Goal: Task Accomplishment & Management: Manage account settings

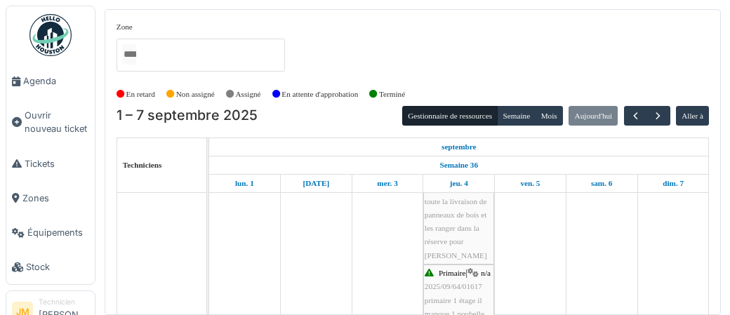
scroll to position [72, 0]
click at [55, 41] on img at bounding box center [50, 35] width 42 height 42
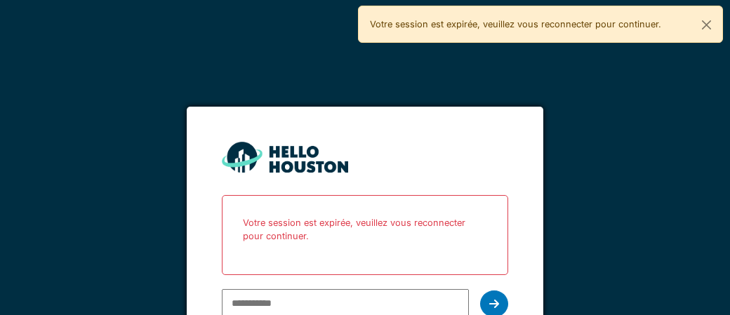
scroll to position [29, 0]
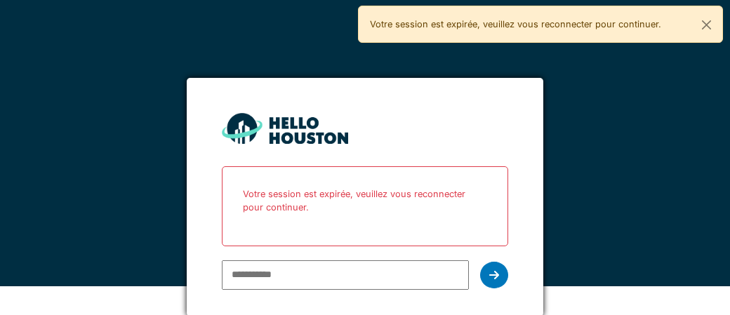
type input "**********"
click at [498, 275] on icon at bounding box center [494, 275] width 10 height 11
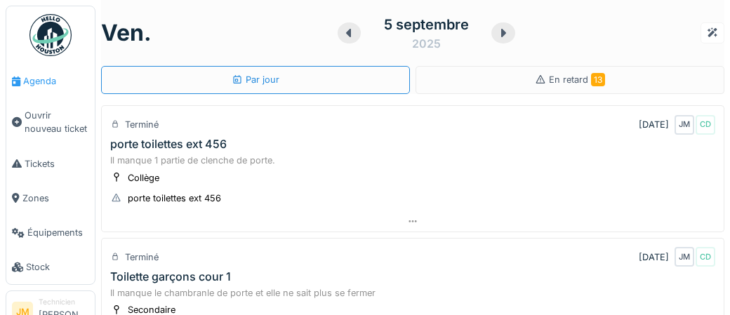
click at [46, 82] on span "Agenda" at bounding box center [56, 80] width 66 height 13
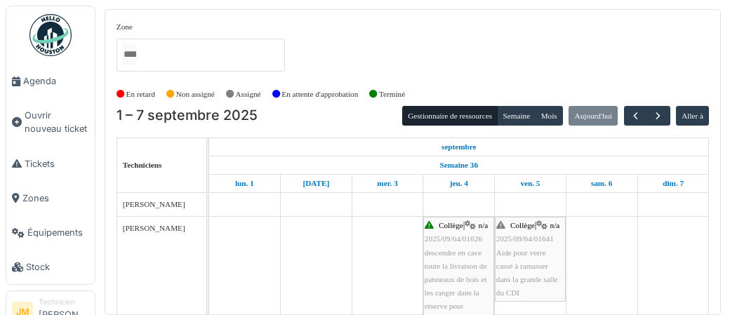
click at [55, 44] on img at bounding box center [50, 35] width 42 height 42
click at [53, 30] on img at bounding box center [50, 35] width 42 height 42
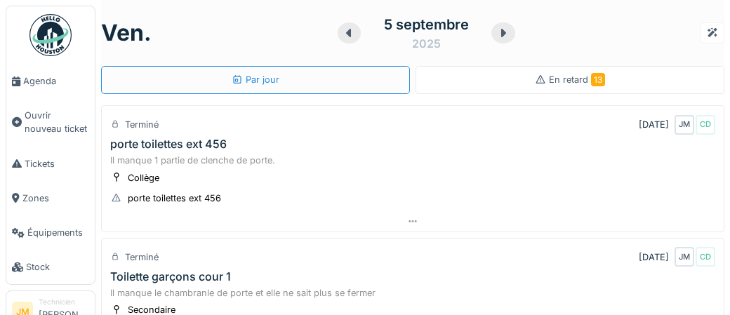
click at [572, 81] on span "En retard 13" at bounding box center [577, 79] width 56 height 11
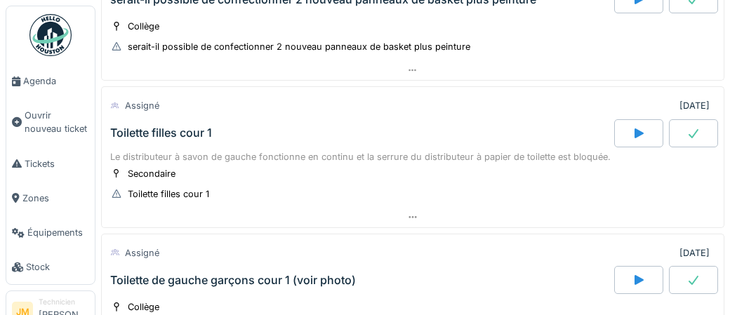
scroll to position [517, 0]
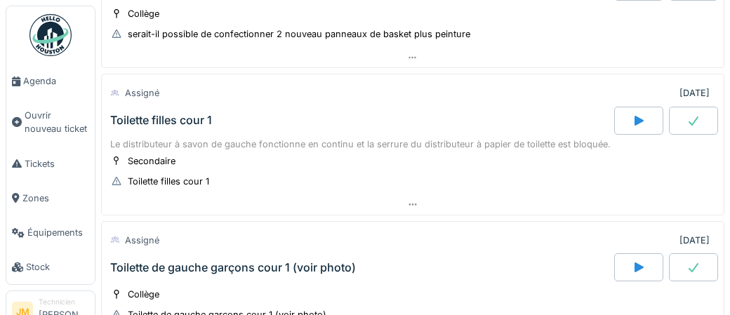
click at [170, 116] on div "Toilette filles cour 1" at bounding box center [161, 120] width 102 height 13
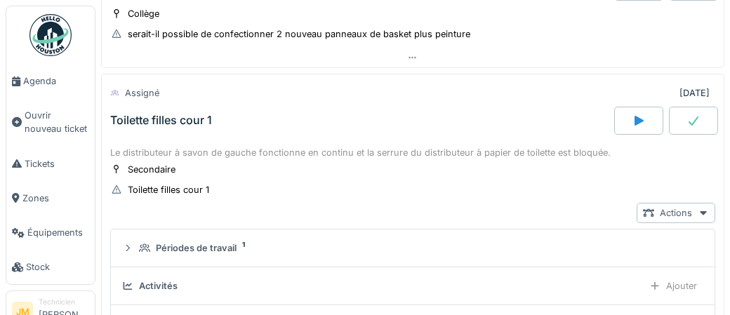
scroll to position [529, 0]
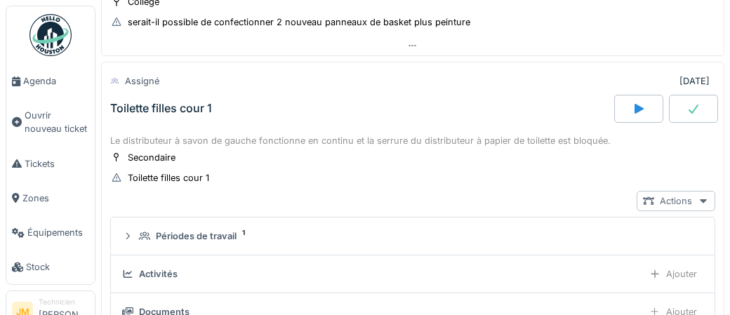
click at [697, 194] on div "Actions" at bounding box center [676, 201] width 79 height 20
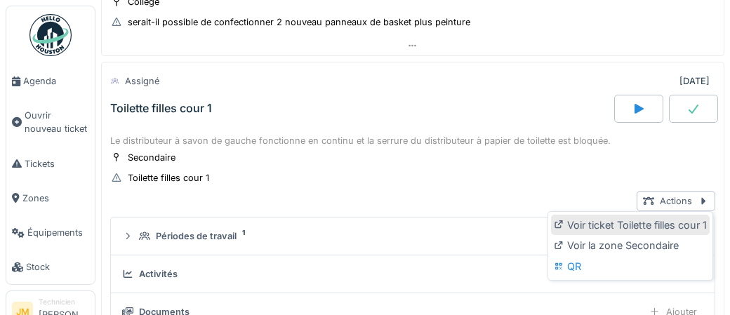
click at [659, 225] on div "Voir ticket Toilette filles cour 1" at bounding box center [630, 225] width 159 height 21
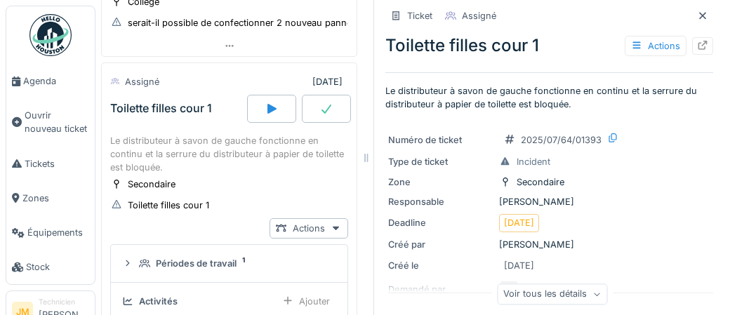
scroll to position [1, 0]
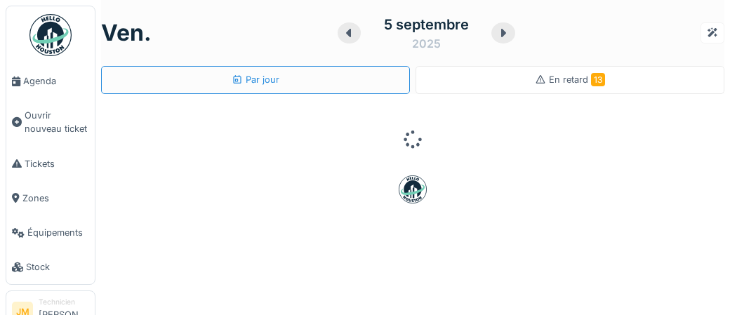
click at [544, 80] on icon at bounding box center [540, 79] width 9 height 8
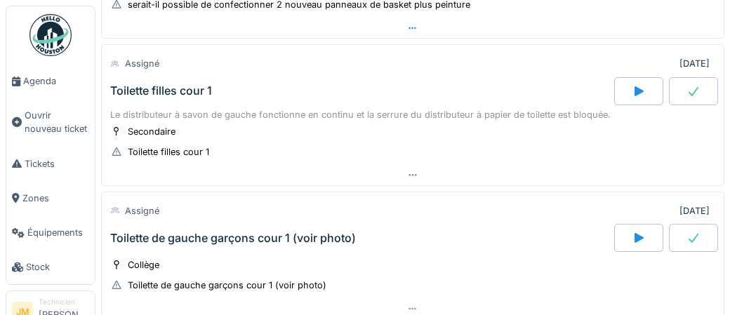
scroll to position [548, 0]
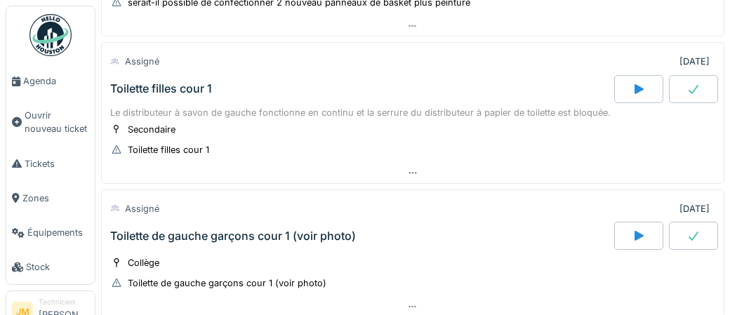
click at [250, 230] on div "Toilette de gauche garçons cour 1 (voir photo)" at bounding box center [233, 236] width 246 height 13
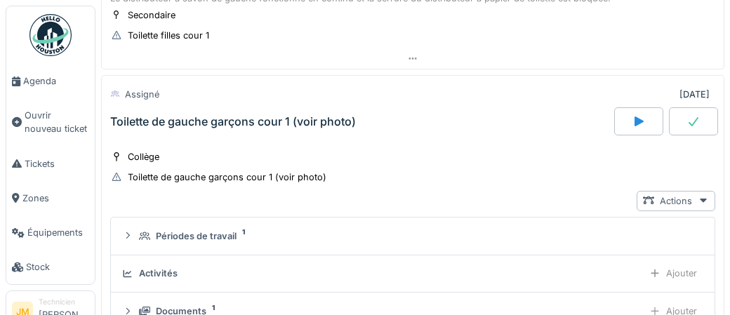
scroll to position [675, 0]
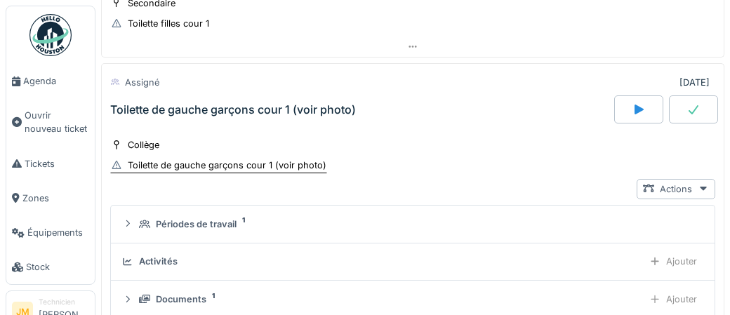
click at [151, 160] on div "Toilette de gauche garçons cour 1 (voir photo)" at bounding box center [227, 165] width 199 height 13
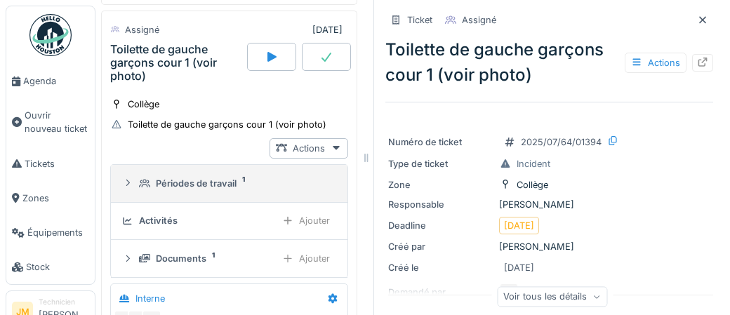
scroll to position [872, 0]
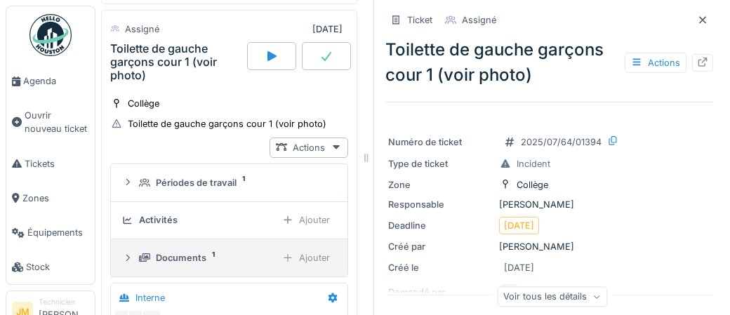
click at [171, 253] on div "Documents" at bounding box center [181, 257] width 51 height 13
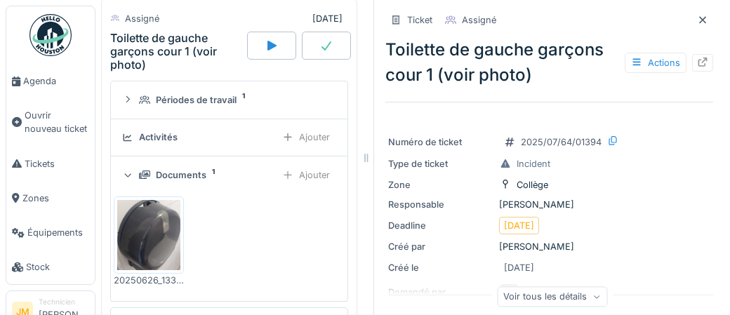
scroll to position [956, 0]
click at [161, 228] on img at bounding box center [148, 234] width 63 height 70
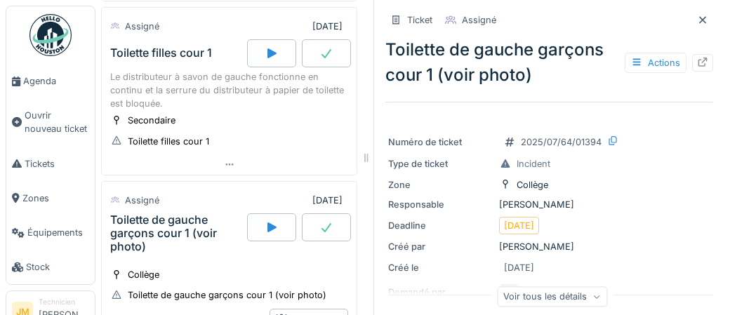
scroll to position [708, 0]
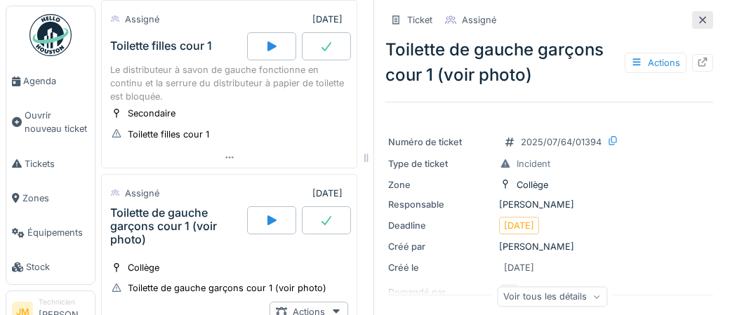
click at [701, 21] on icon at bounding box center [702, 19] width 7 height 7
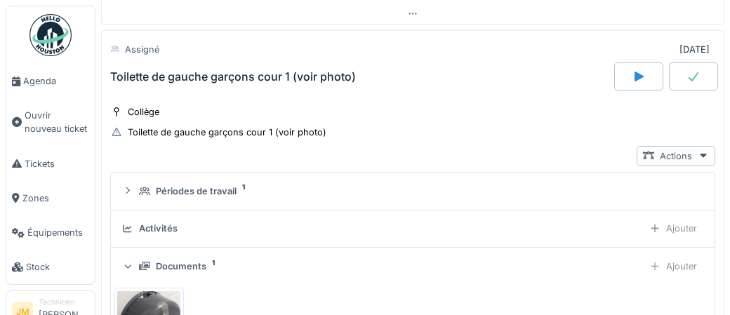
scroll to position [591, 0]
